Goal: Information Seeking & Learning: Understand process/instructions

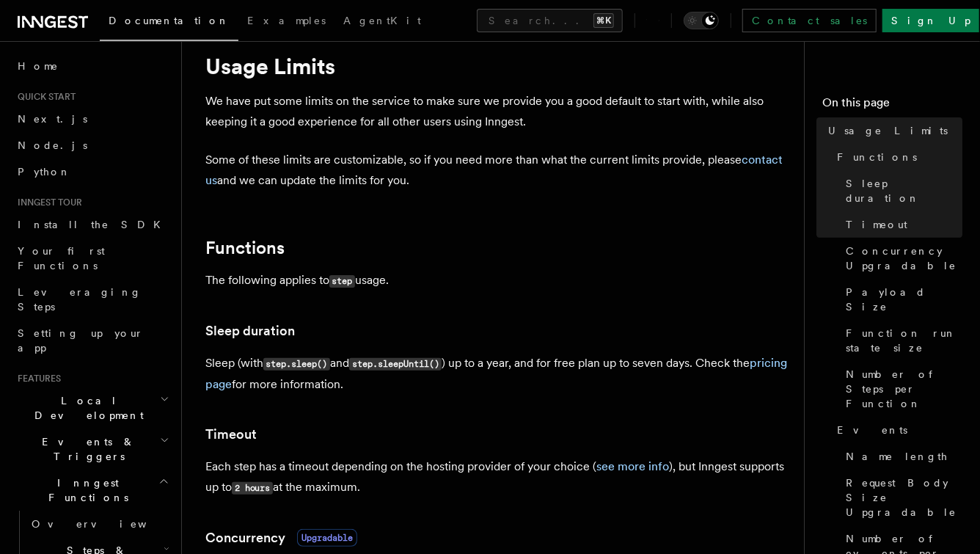
scroll to position [45, 0]
drag, startPoint x: 237, startPoint y: 160, endPoint x: 396, endPoint y: 163, distance: 159.2
click at [398, 163] on p "Some of these limits are customizable, so if you need more than what the curren…" at bounding box center [498, 169] width 587 height 41
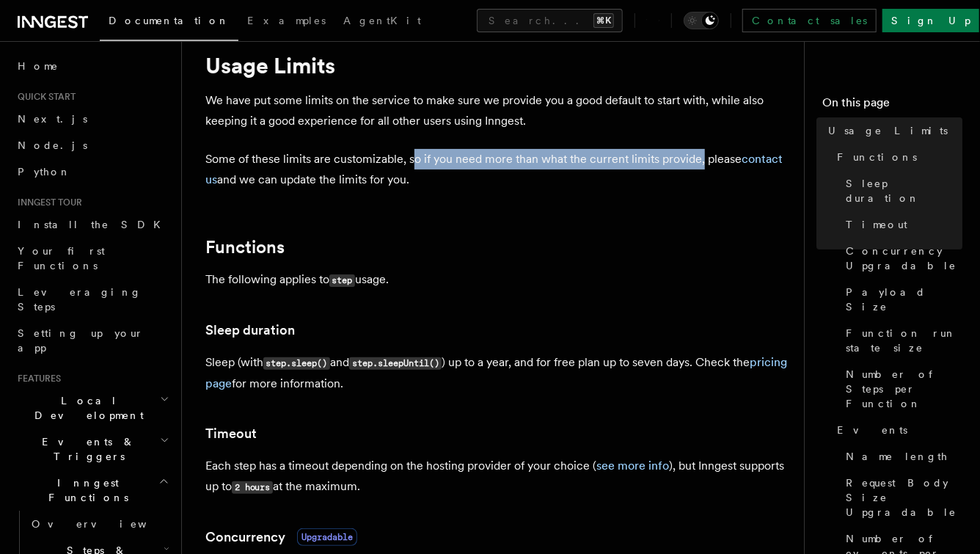
drag, startPoint x: 413, startPoint y: 162, endPoint x: 701, endPoint y: 158, distance: 287.6
click at [701, 158] on p "Some of these limits are customizable, so if you need more than what the curren…" at bounding box center [498, 169] width 587 height 41
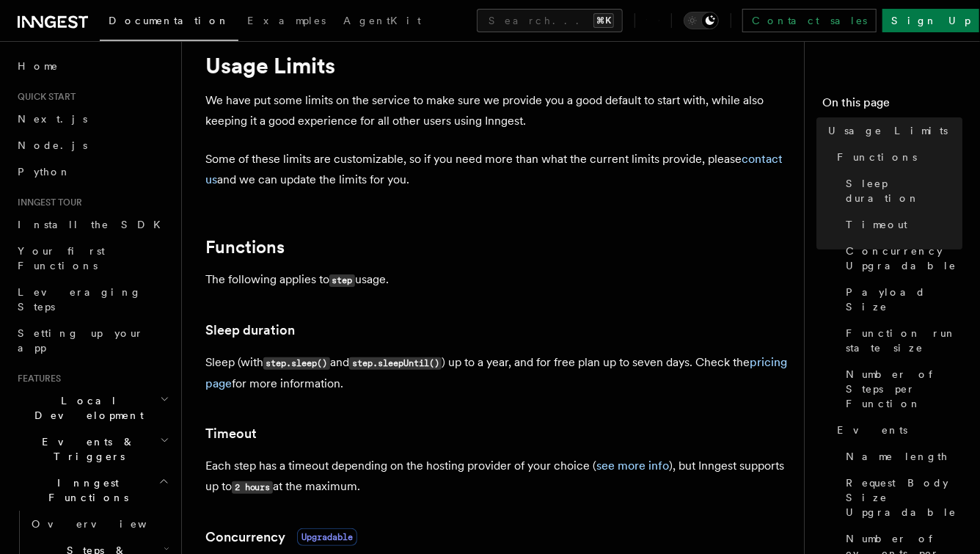
drag, startPoint x: 702, startPoint y: 163, endPoint x: 440, endPoint y: 179, distance: 262.4
click at [440, 179] on p "Some of these limits are customizable, so if you need more than what the curren…" at bounding box center [498, 169] width 587 height 41
click at [420, 180] on p "Some of these limits are customizable, so if you need more than what the curren…" at bounding box center [498, 169] width 587 height 41
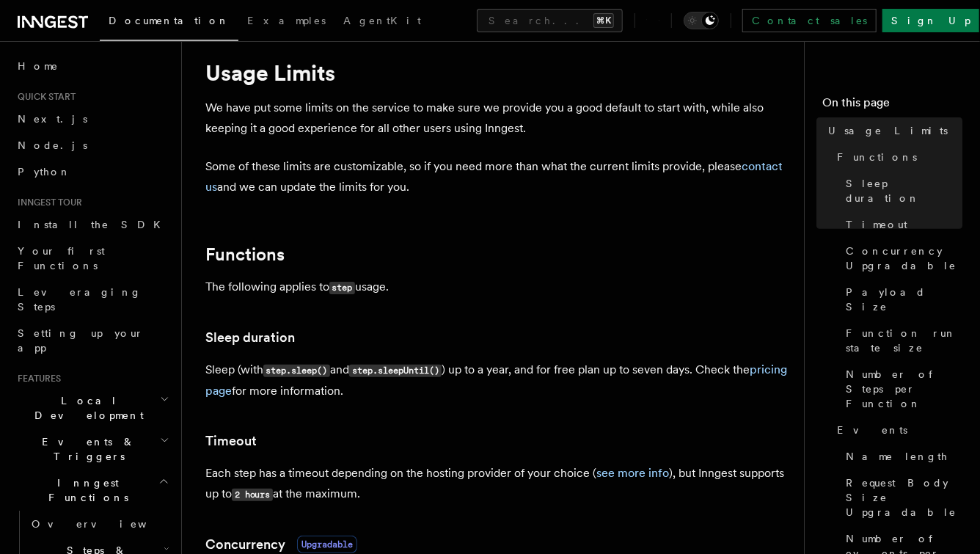
scroll to position [39, 0]
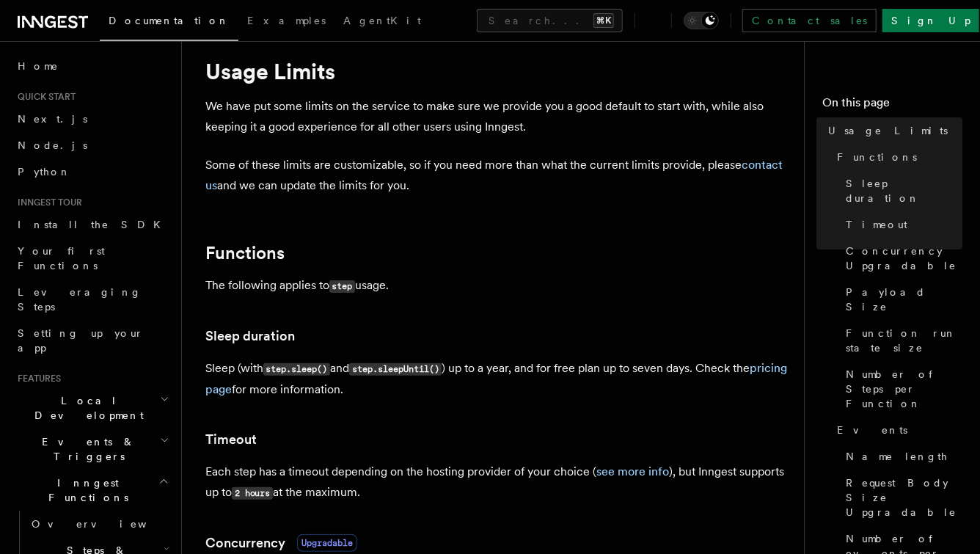
drag, startPoint x: 414, startPoint y: 188, endPoint x: 187, endPoint y: 166, distance: 228.5
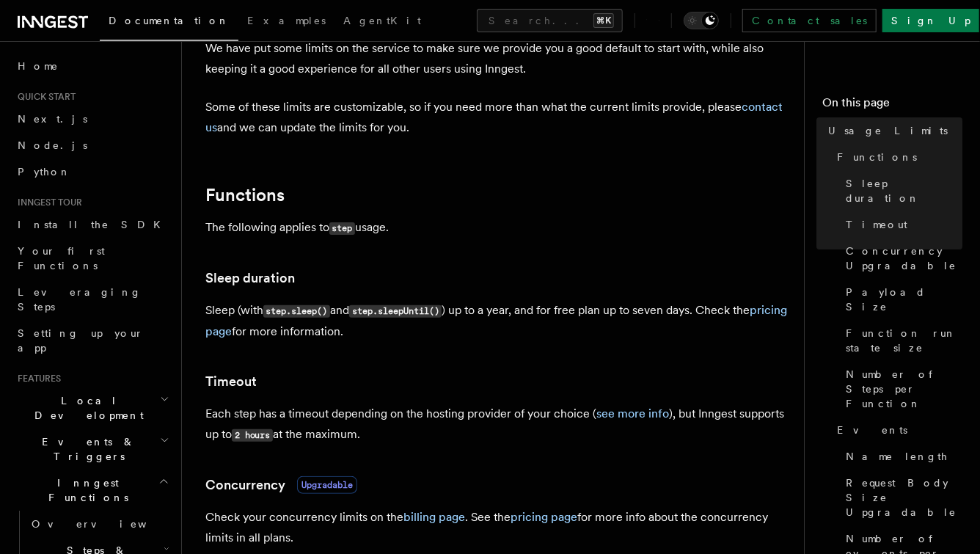
scroll to position [98, 0]
